Goal: Communication & Community: Answer question/provide support

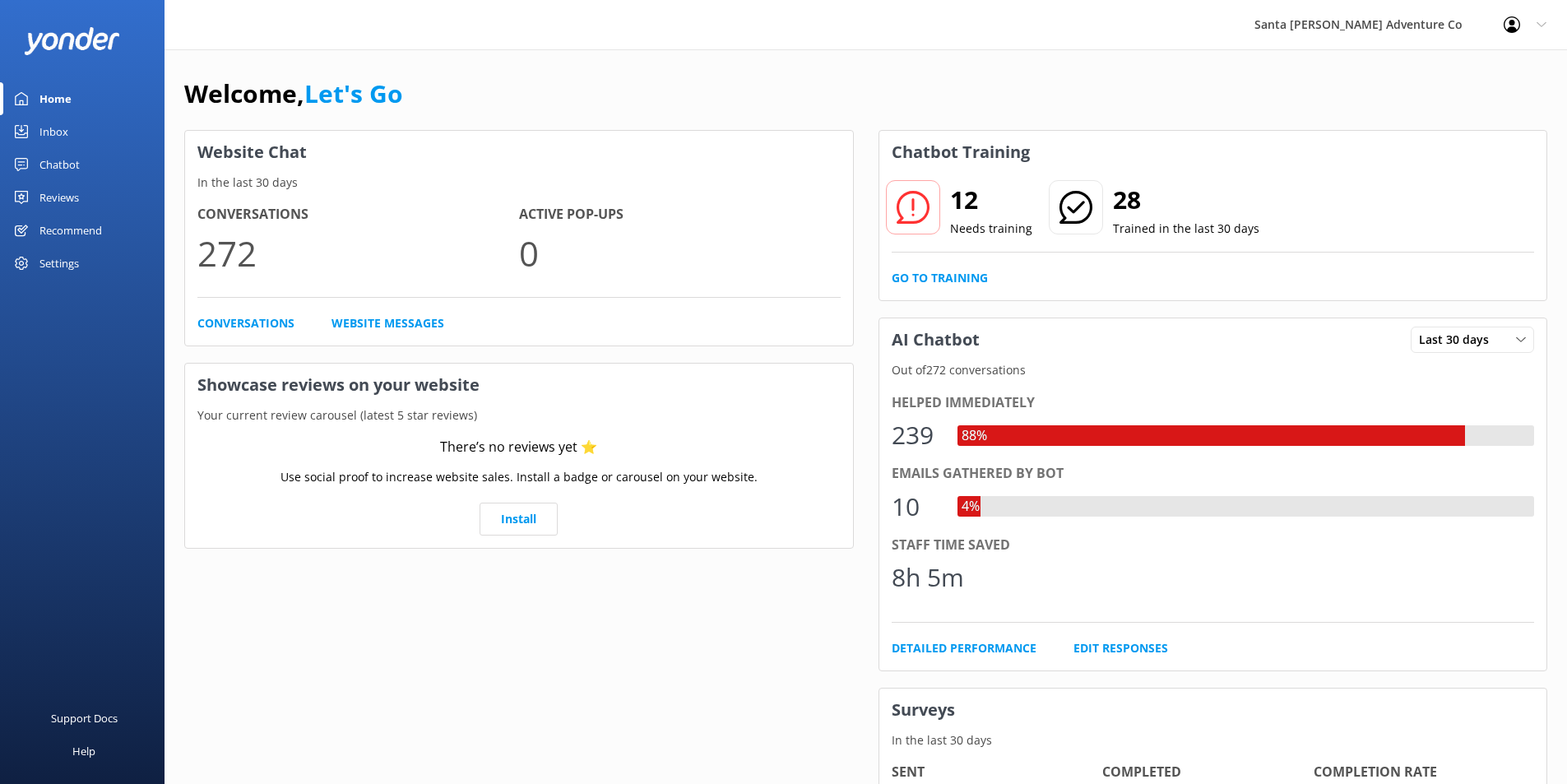
click at [125, 137] on link "Inbox" at bounding box center [82, 131] width 165 height 33
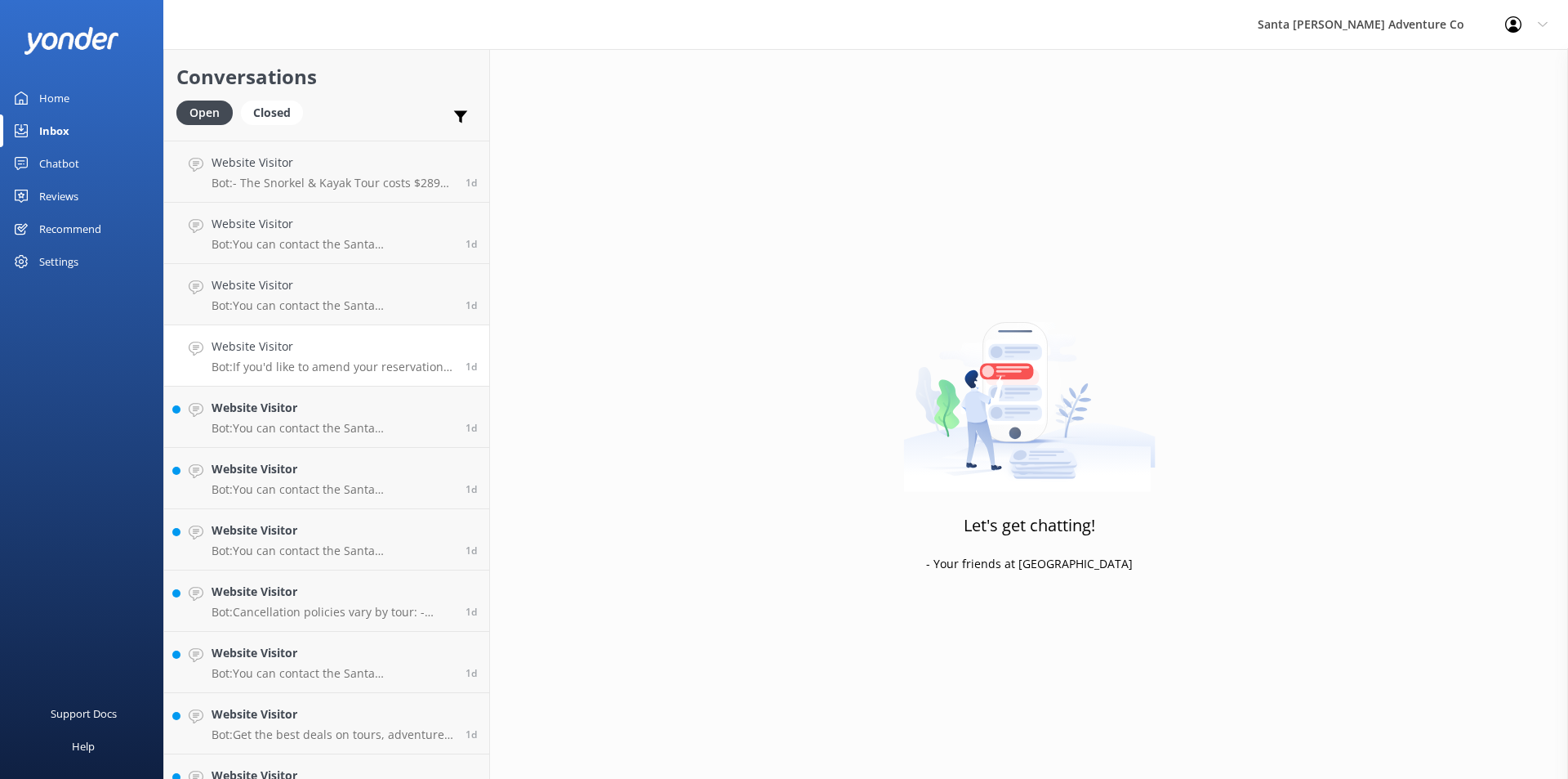
scroll to position [272, 0]
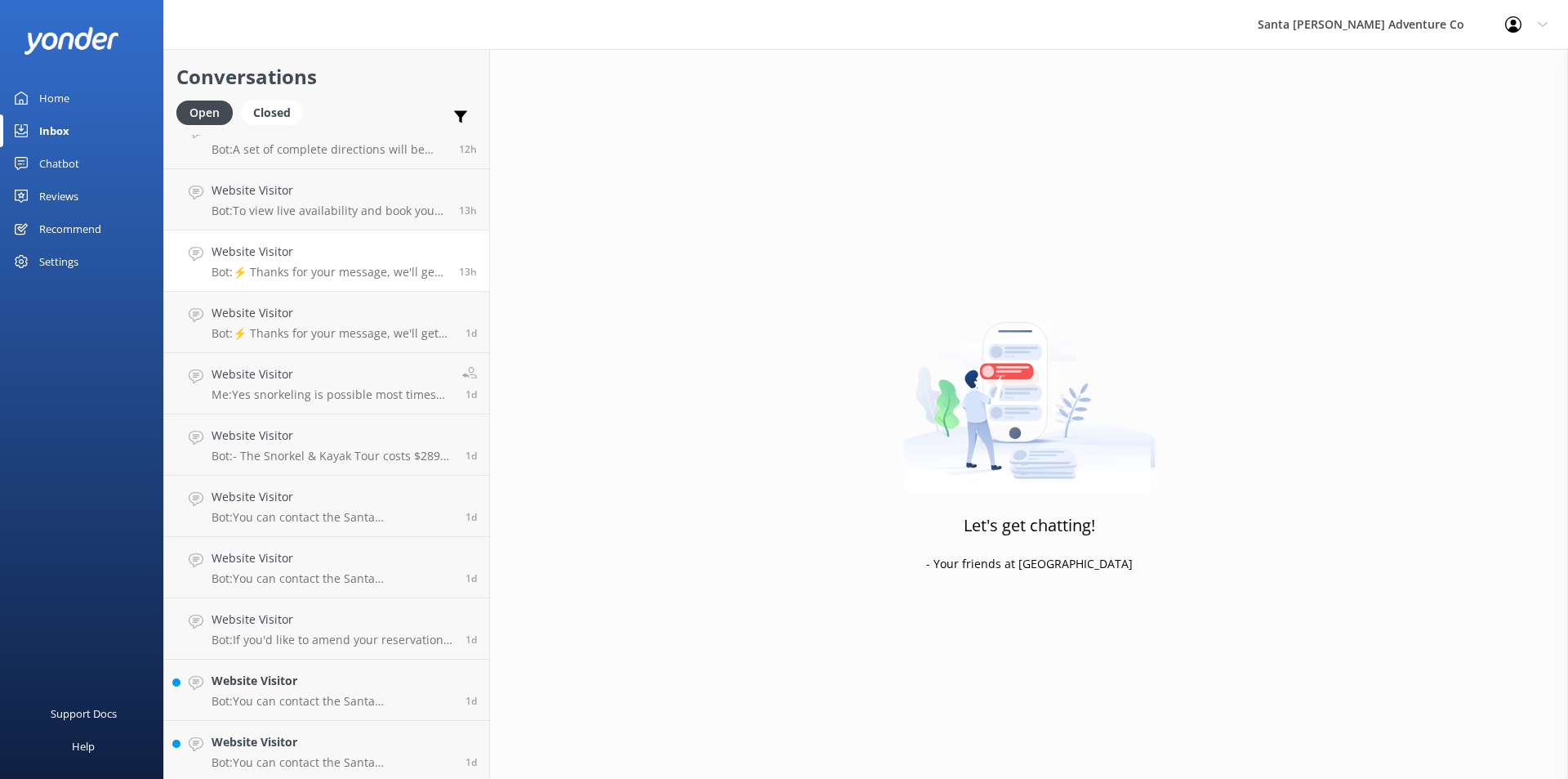
click at [293, 276] on p "Bot: ⚡ Thanks for your message, we'll get back to you as soon as we can. You're…" at bounding box center [329, 272] width 235 height 15
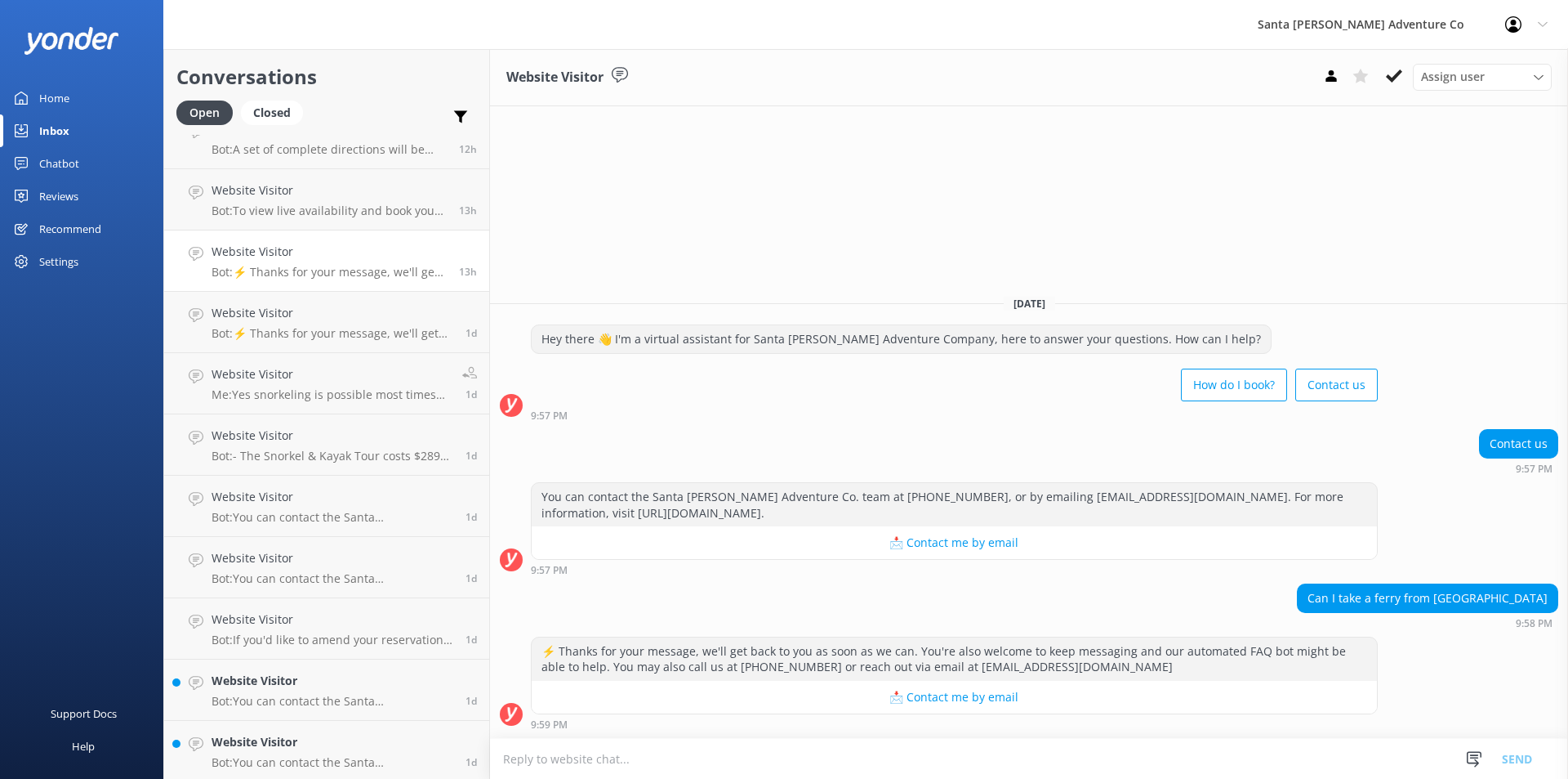
click at [632, 320] on div "[DATE] Hey there 👋 I'm a virtual assistant for Santa [PERSON_NAME] Adventure Co…" at bounding box center [1029, 509] width 1078 height 456
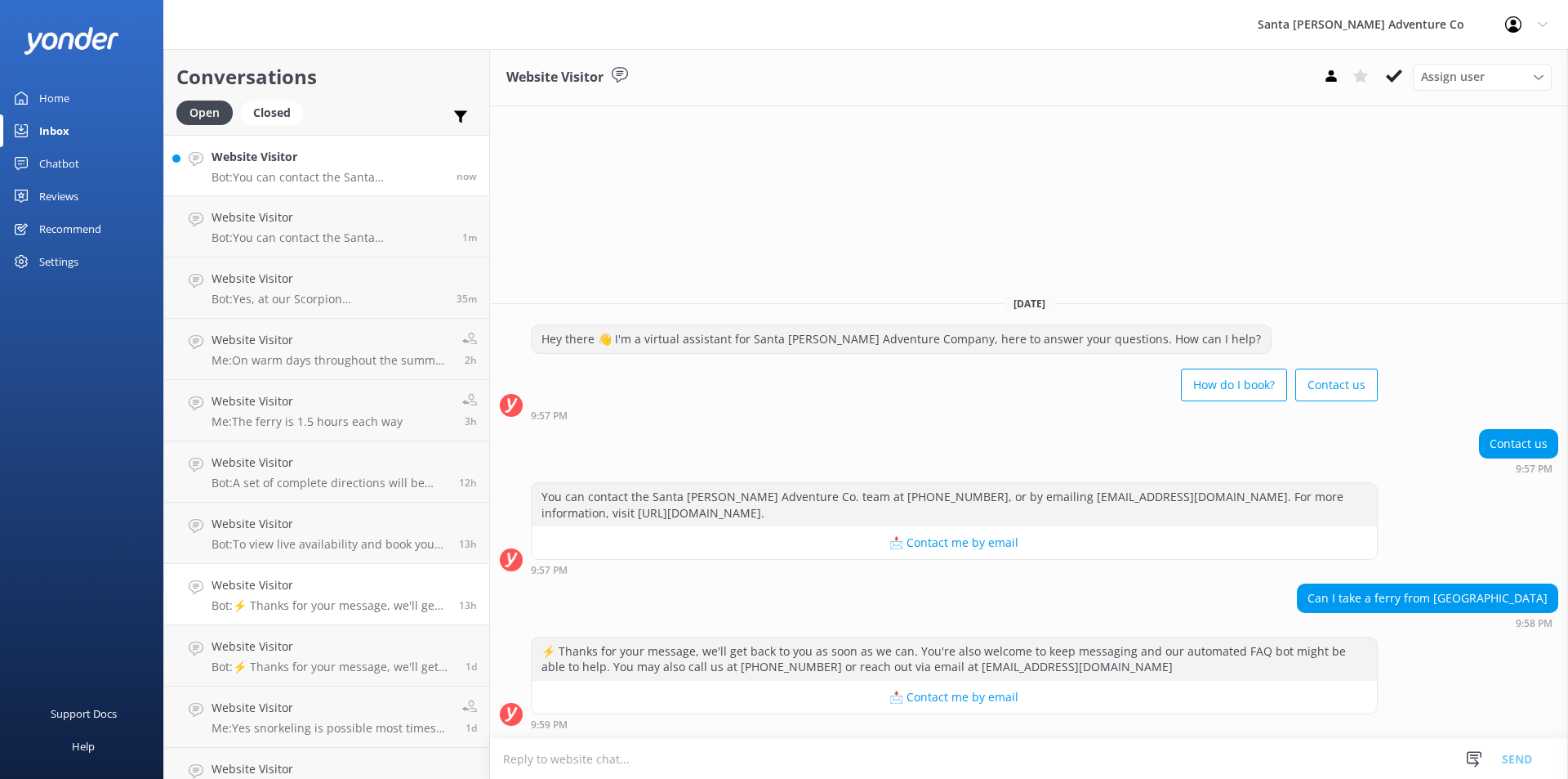
click at [284, 164] on h4 "Website Visitor" at bounding box center [328, 157] width 232 height 18
